Goal: Find specific page/section: Find specific page/section

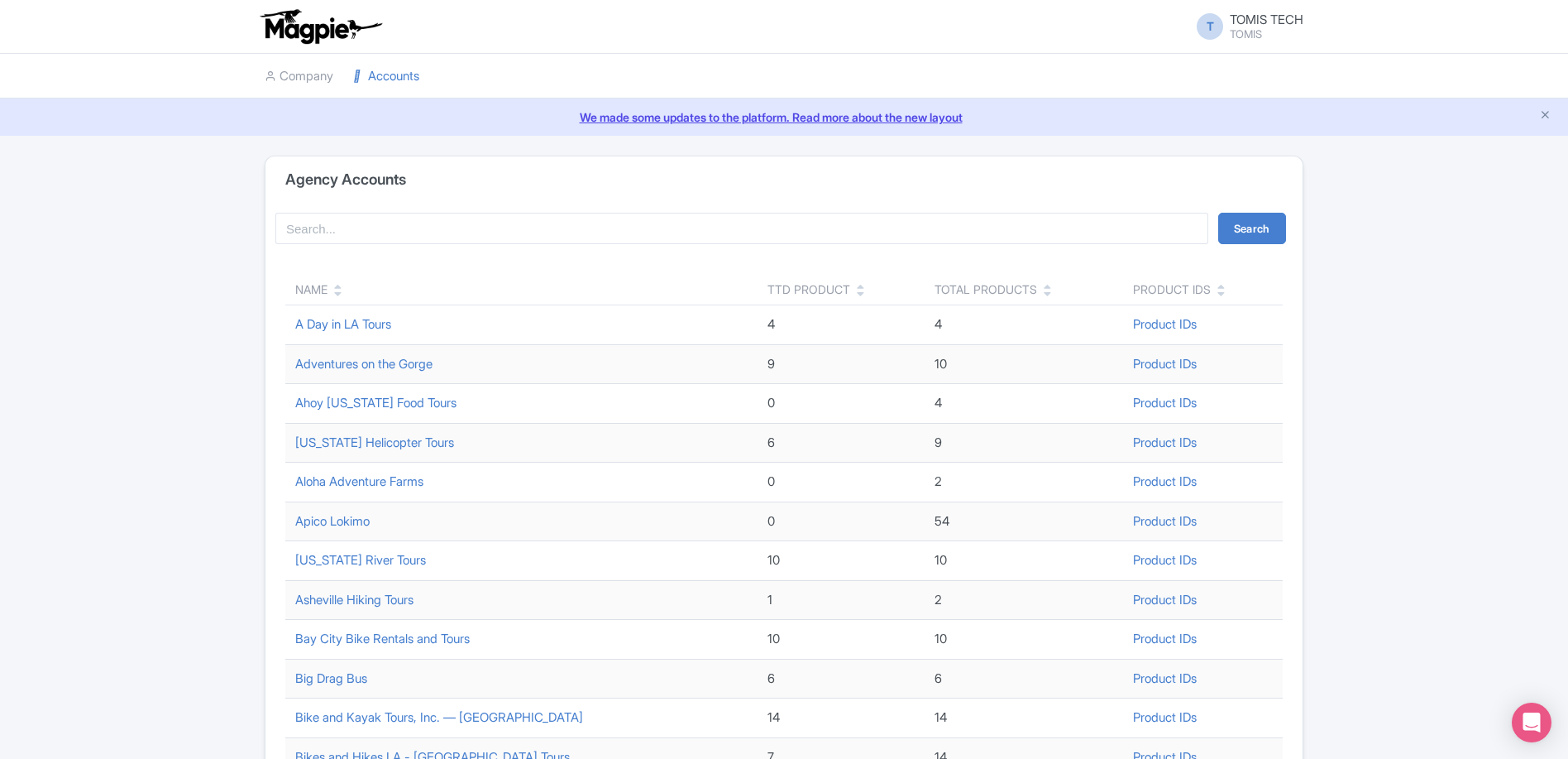
scroll to position [479, 0]
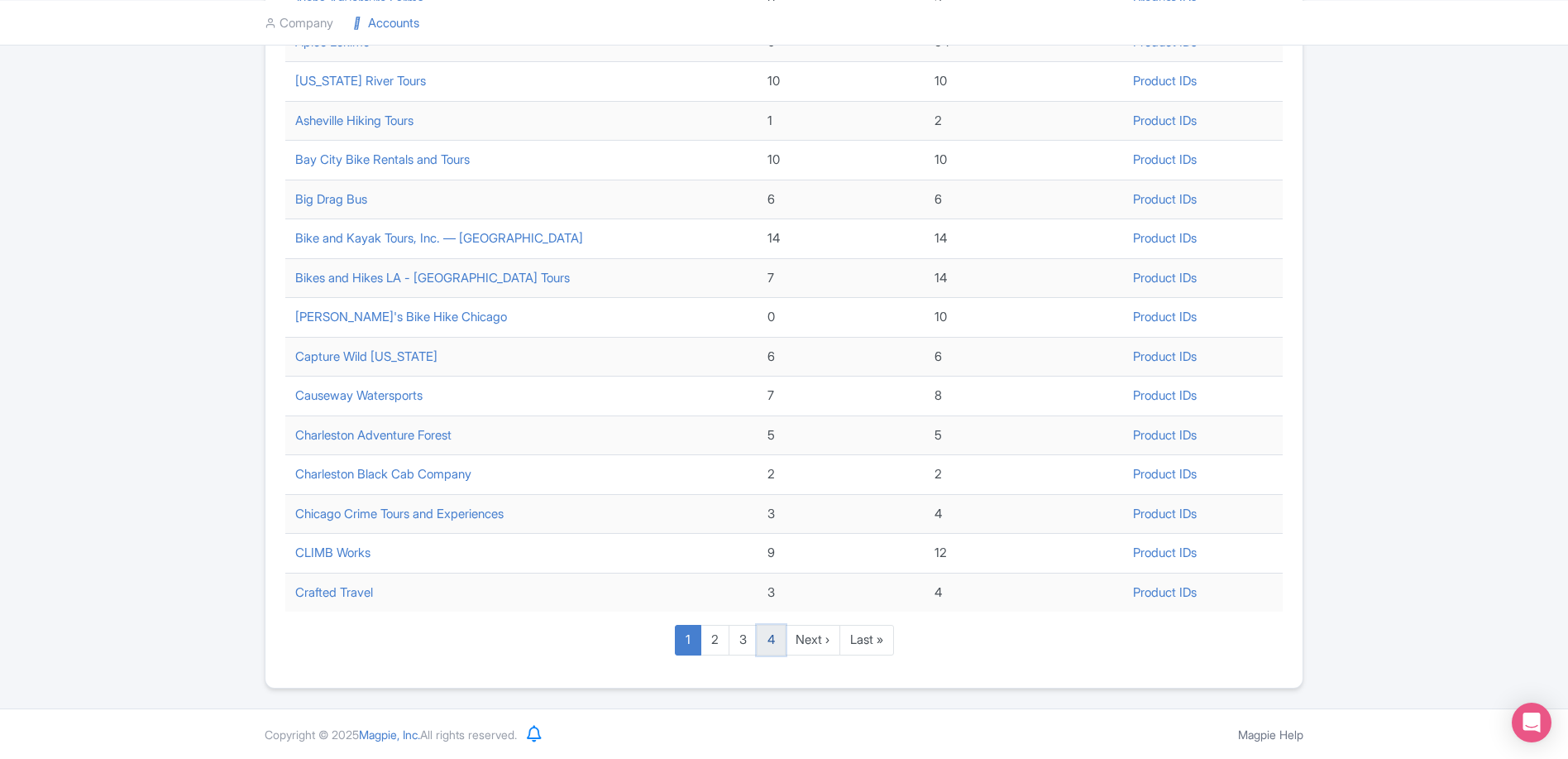
click at [775, 646] on link "4" at bounding box center [771, 640] width 29 height 31
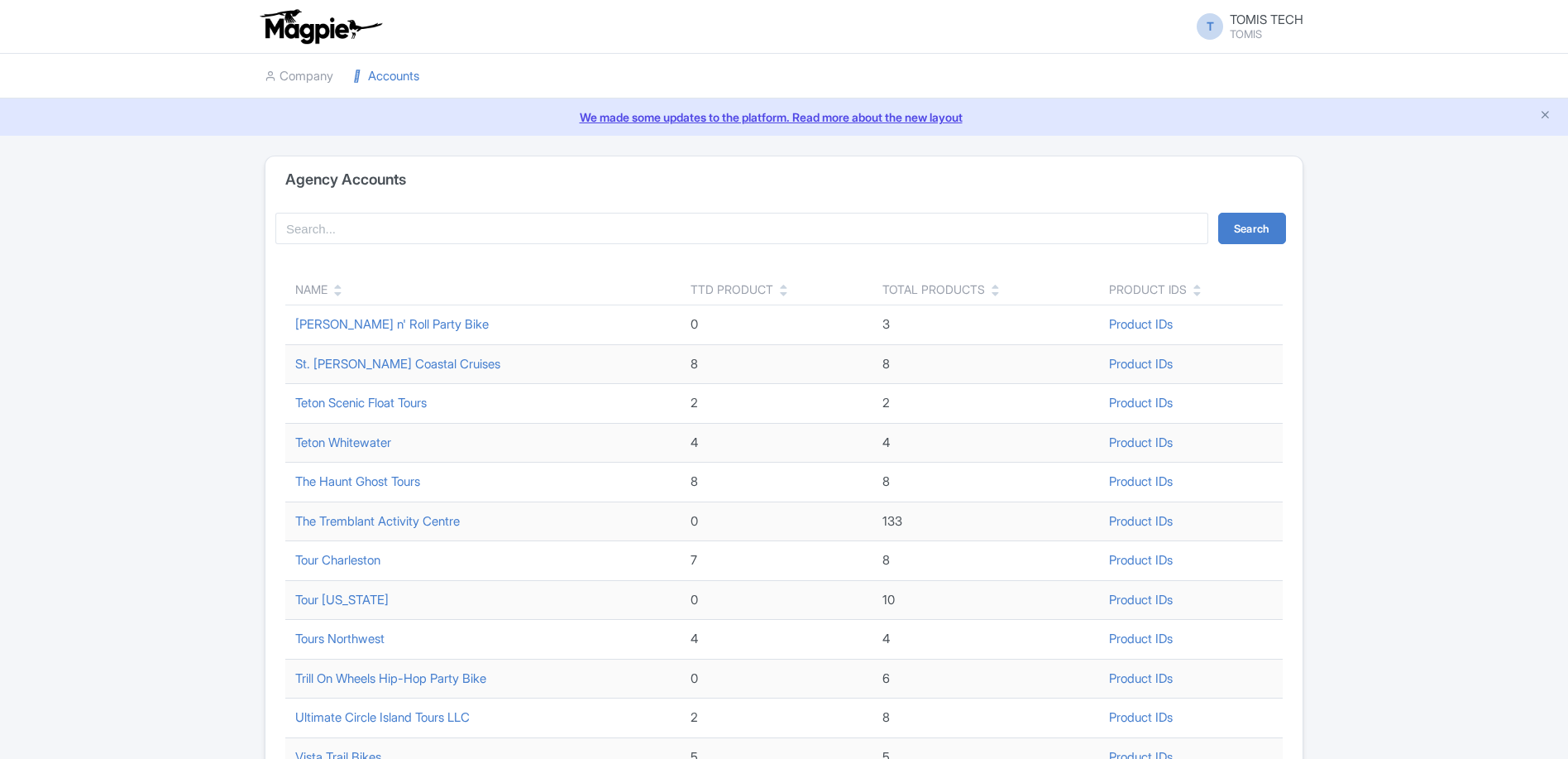
scroll to position [25, 0]
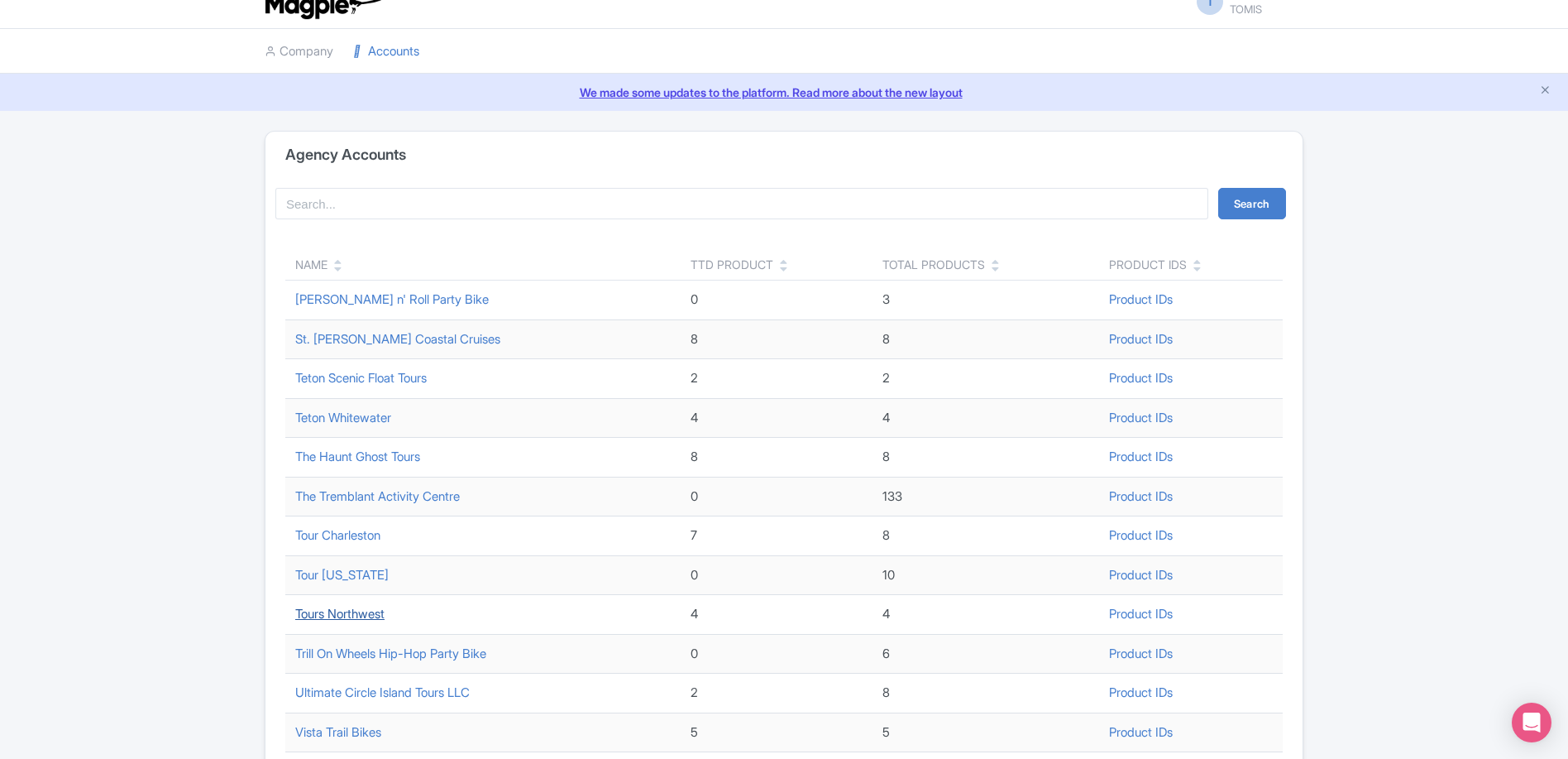
click at [354, 615] on link "Tours Northwest" at bounding box center [340, 614] width 90 height 16
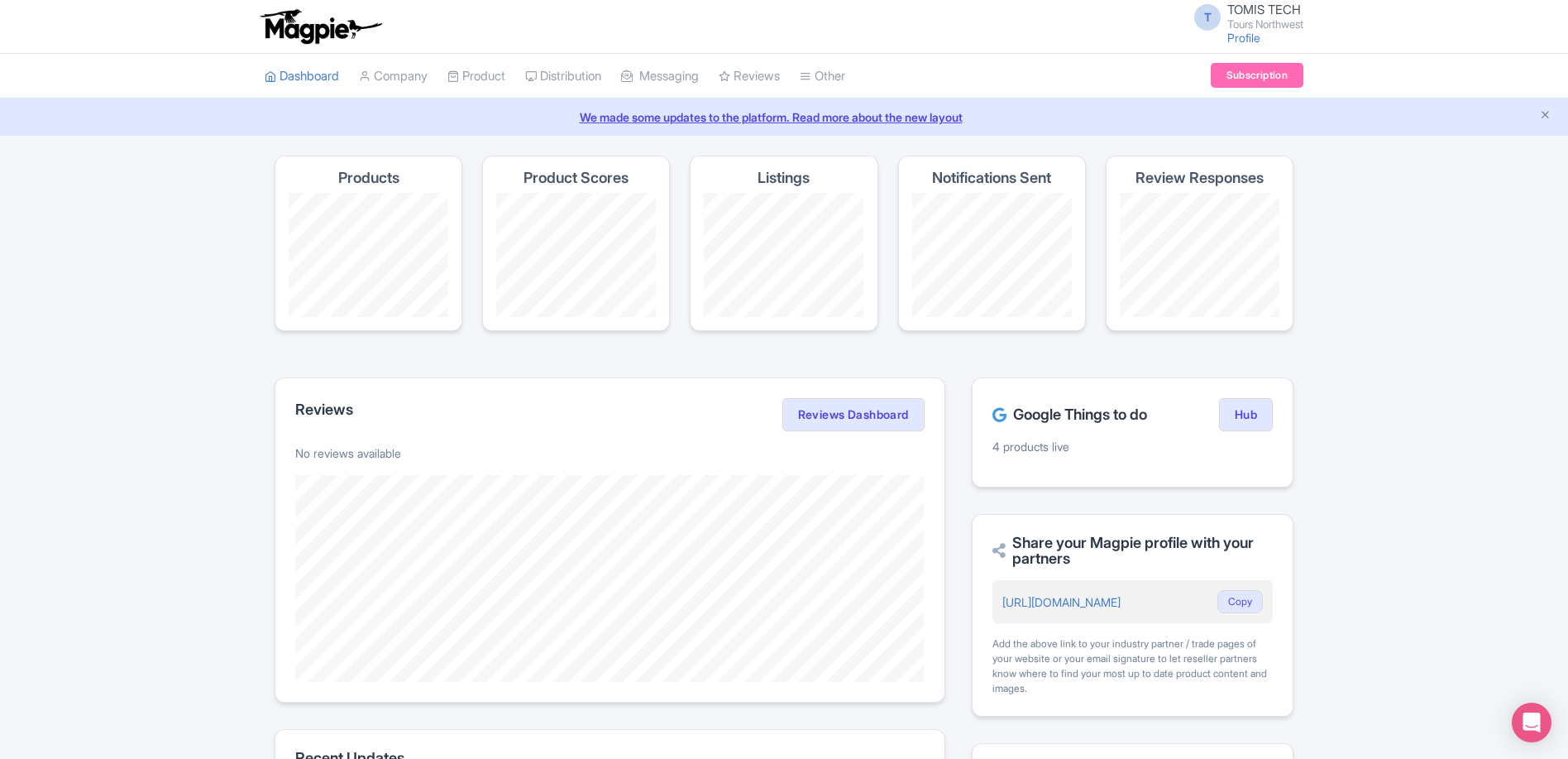
click at [577, 180] on h4 "Product Scores" at bounding box center [577, 178] width 105 height 17
click at [491, 106] on link "My Products" at bounding box center [526, 118] width 157 height 26
